Goal: Information Seeking & Learning: Learn about a topic

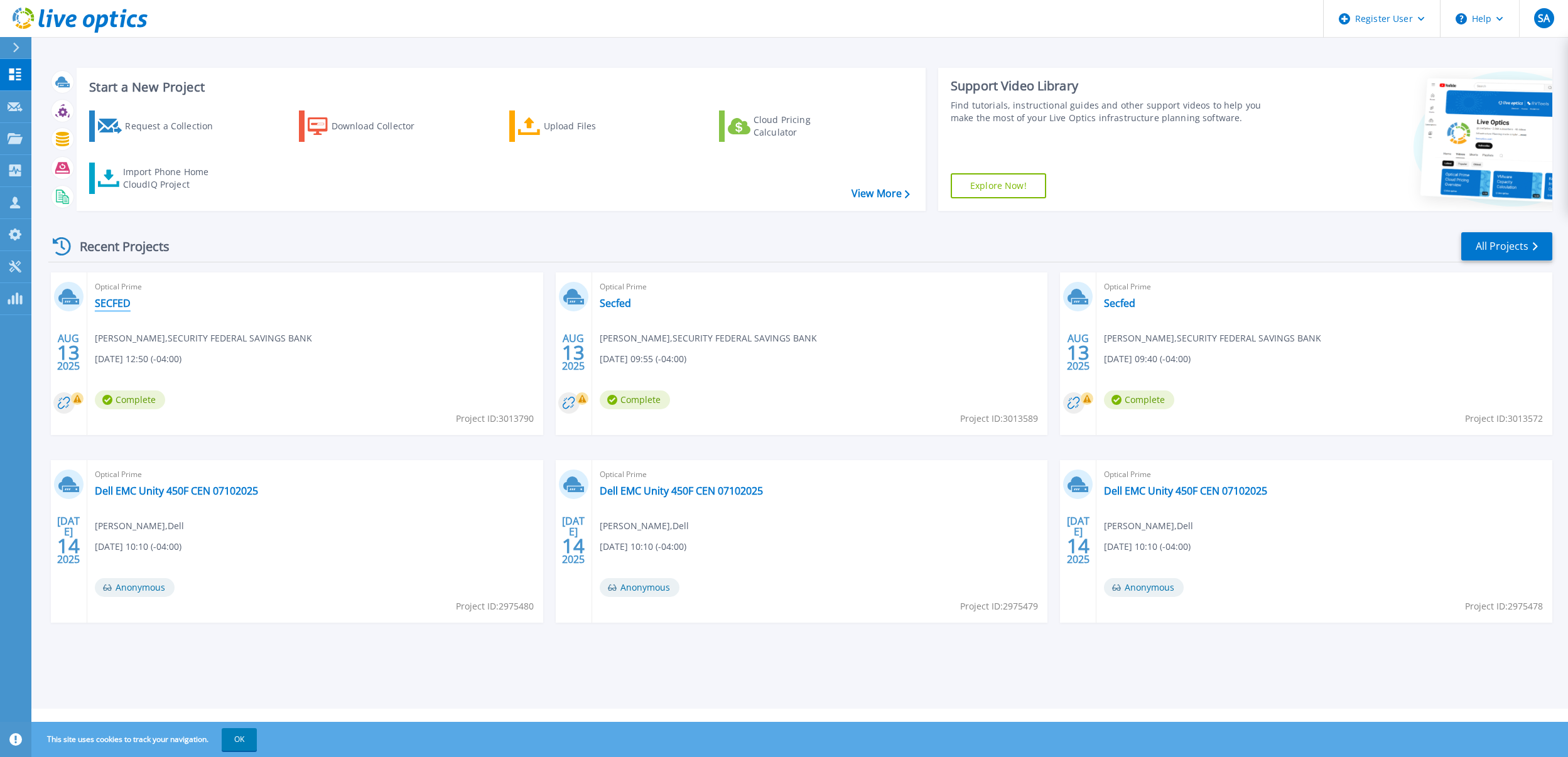
click at [115, 302] on link "SECFED" at bounding box center [113, 303] width 36 height 13
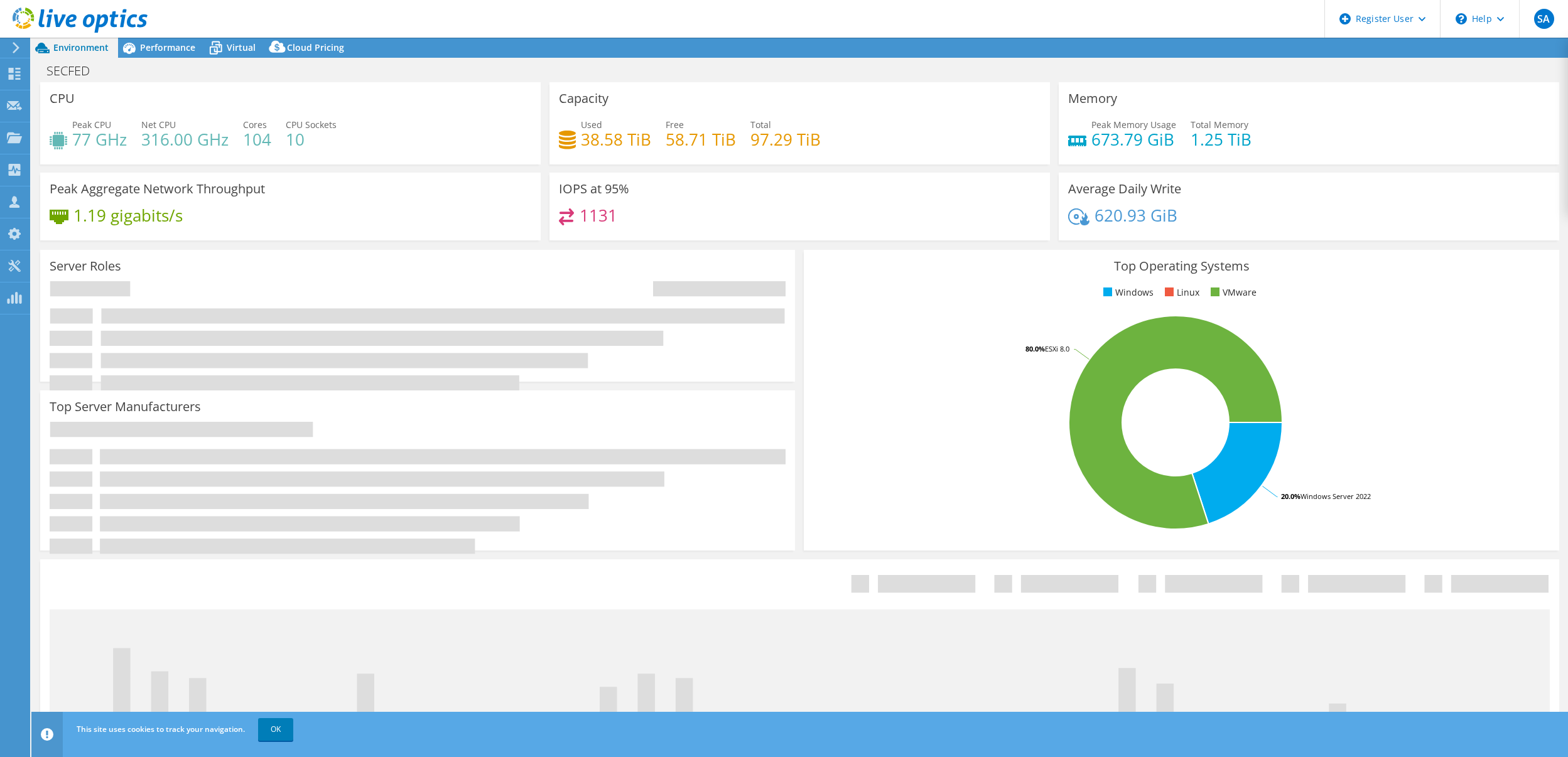
select select "USD"
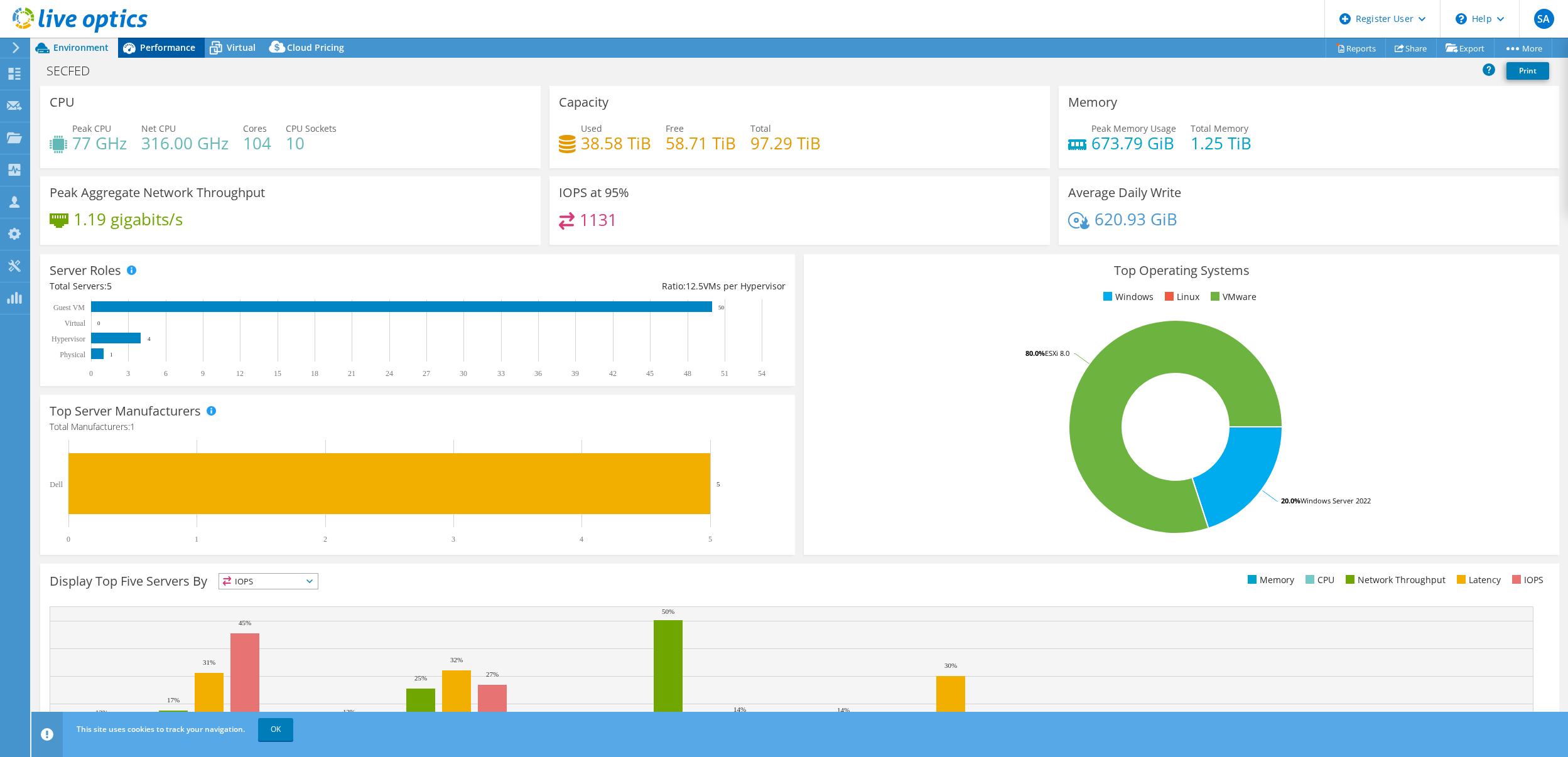
click at [173, 42] on span "Performance" at bounding box center [167, 47] width 55 height 12
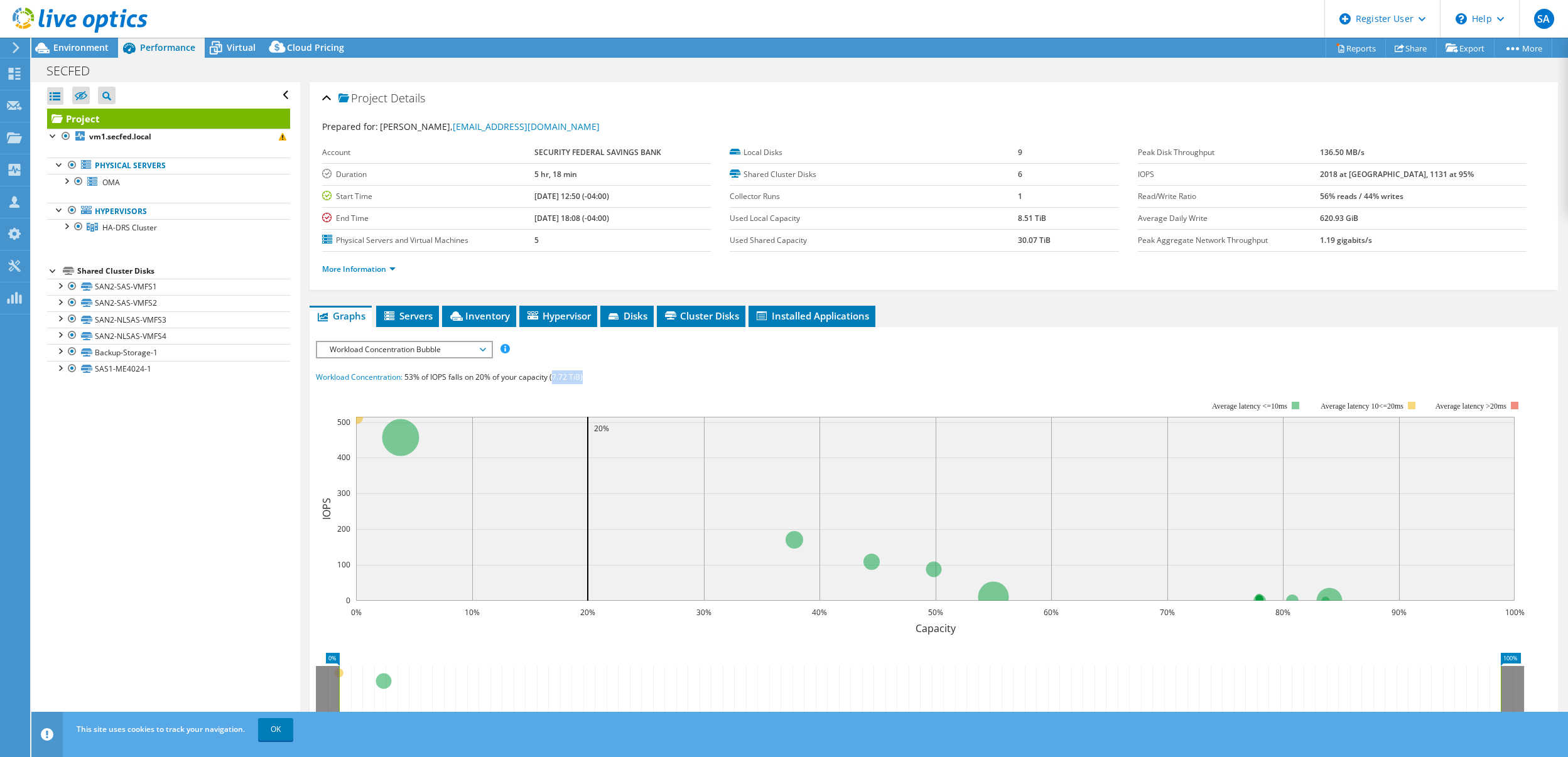
drag, startPoint x: 585, startPoint y: 375, endPoint x: 555, endPoint y: 376, distance: 30.0
click at [555, 376] on div "Workload Concentration: 53% of IOPS falls on 20% of your capacity (7.72 TiB)" at bounding box center [933, 377] width 1236 height 14
click at [560, 377] on span "53% of IOPS falls on 20% of your capacity (7.72 TiB)" at bounding box center [493, 377] width 178 height 11
drag, startPoint x: 551, startPoint y: 378, endPoint x: 573, endPoint y: 381, distance: 22.2
click at [573, 381] on span "53% of IOPS falls on 20% of your capacity (7.72 TiB)" at bounding box center [493, 377] width 178 height 11
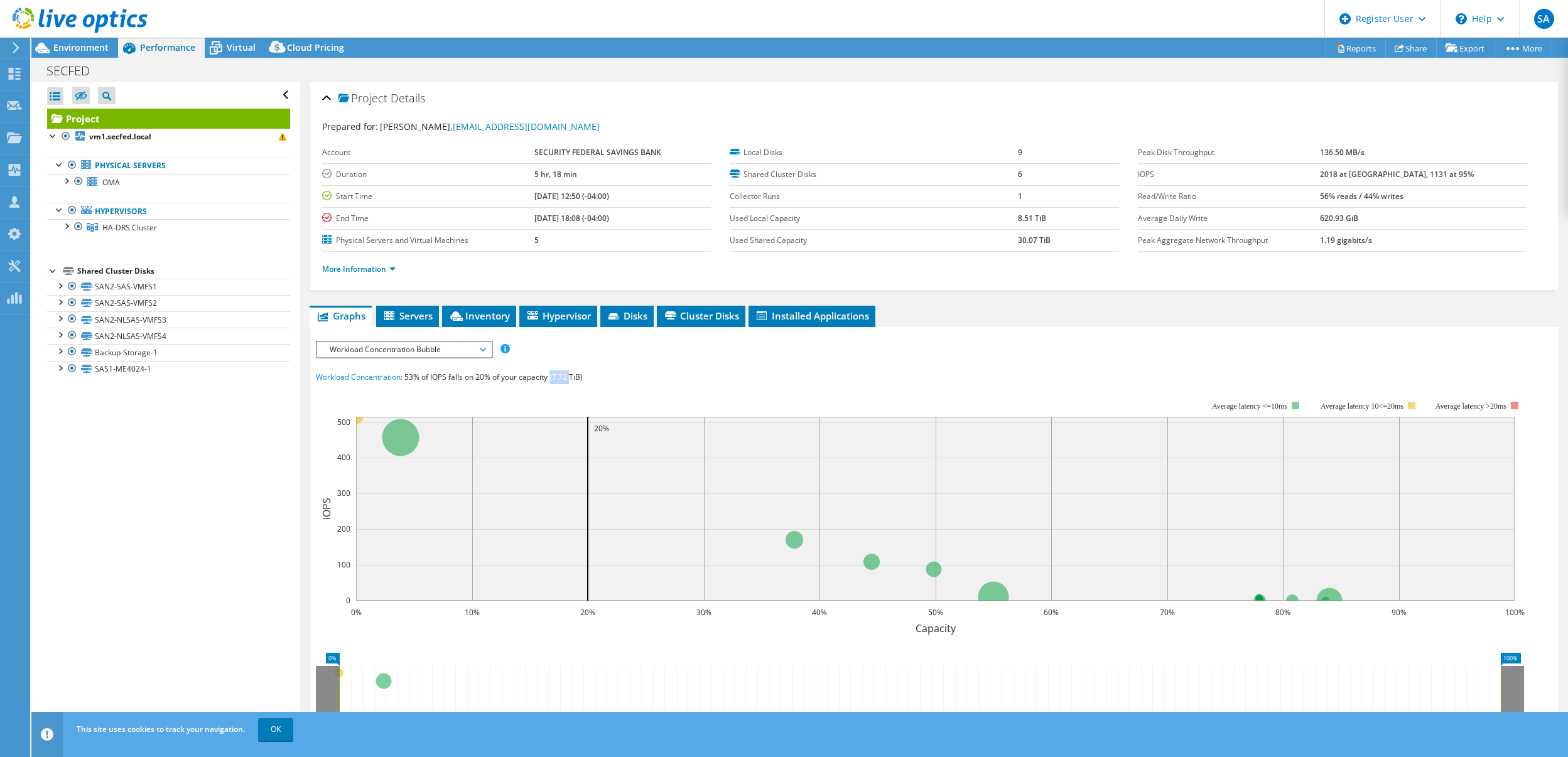
click at [469, 385] on rect at bounding box center [920, 510] width 1208 height 251
drag, startPoint x: 1354, startPoint y: 178, endPoint x: 1466, endPoint y: 181, distance: 112.0
click at [1466, 181] on tr "IOPS 2018 at [GEOGRAPHIC_DATA], 1131 at 95%" at bounding box center [1332, 174] width 389 height 22
click at [1466, 181] on td "2018 at [GEOGRAPHIC_DATA], 1131 at 95%" at bounding box center [1422, 174] width 206 height 22
